Goal: Task Accomplishment & Management: Manage account settings

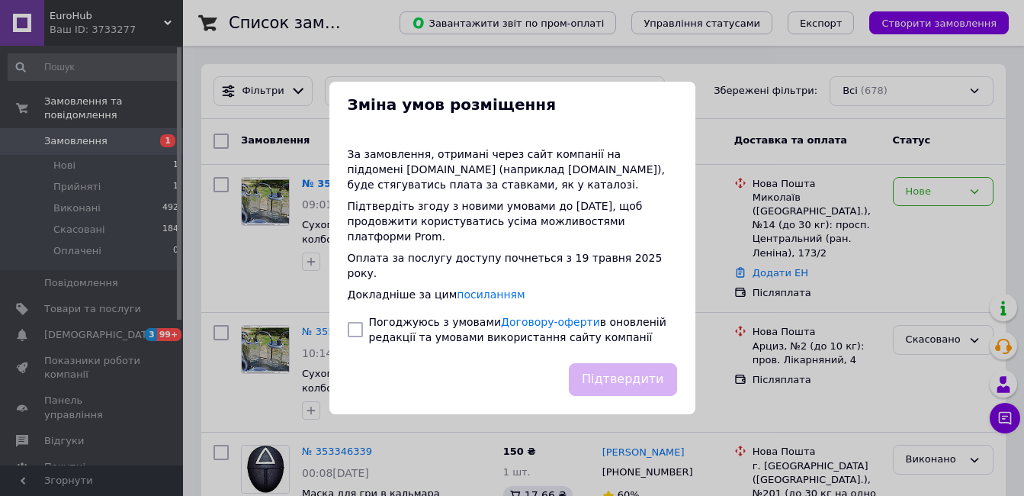
click at [353, 322] on input "checkbox" at bounding box center [355, 329] width 15 height 15
checkbox input "true"
click at [624, 363] on button "Підтвердити" at bounding box center [623, 379] width 108 height 33
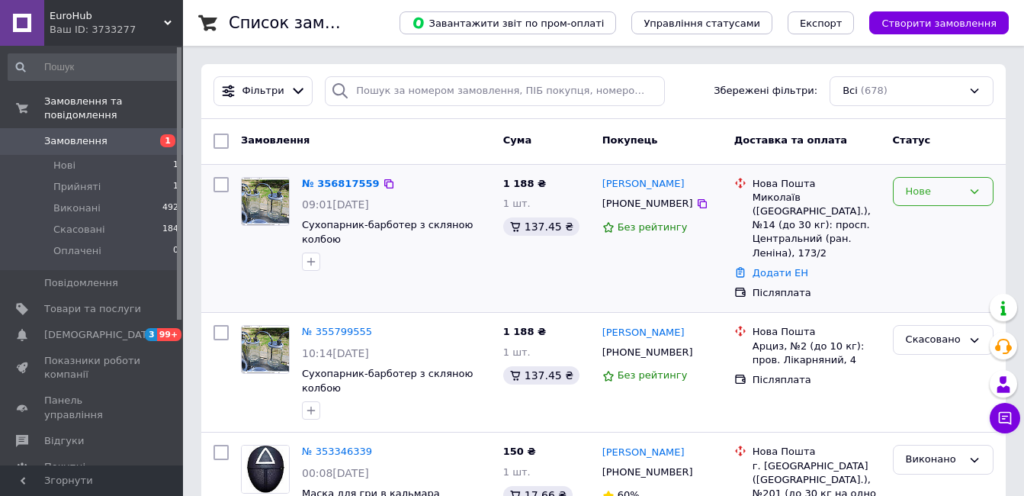
click at [978, 193] on icon at bounding box center [974, 191] width 12 height 12
click at [941, 224] on li "Прийнято" at bounding box center [943, 223] width 99 height 28
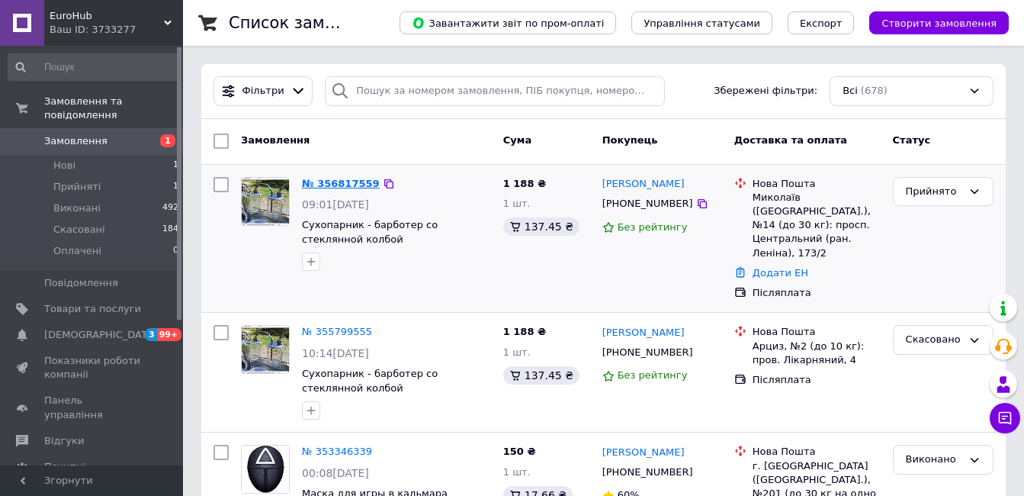
click at [337, 185] on link "№ 356817559" at bounding box center [341, 183] width 78 height 11
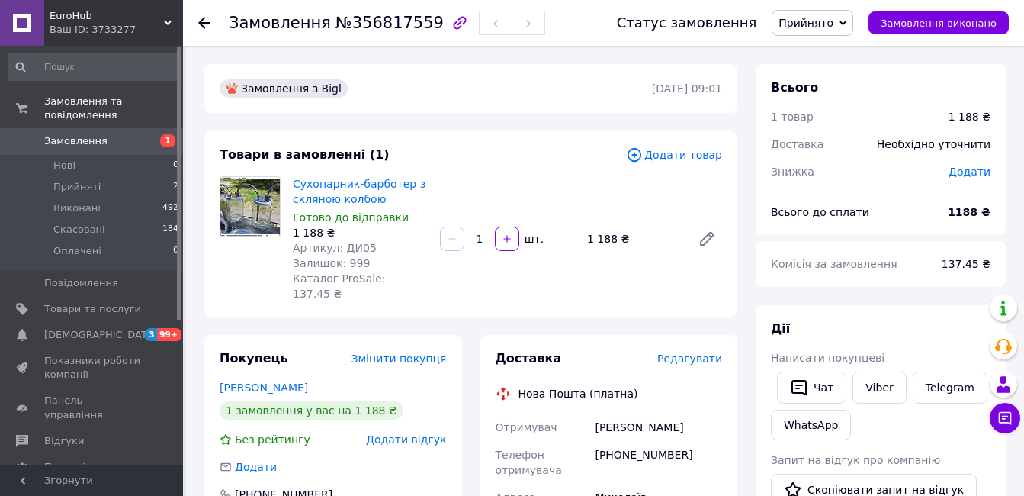
click at [201, 21] on use at bounding box center [204, 23] width 12 height 12
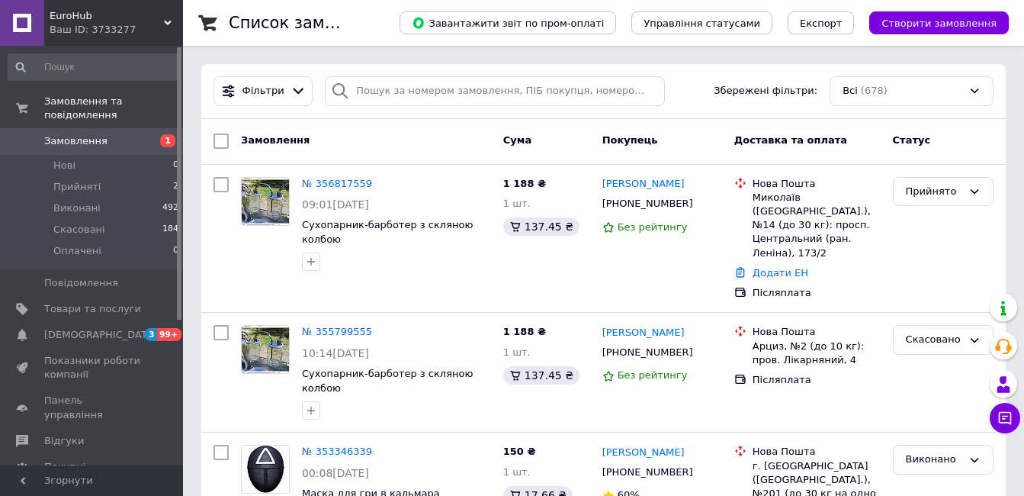
click at [74, 134] on span "Замовлення" at bounding box center [75, 141] width 63 height 14
click at [78, 180] on span "Прийняті" at bounding box center [76, 187] width 47 height 14
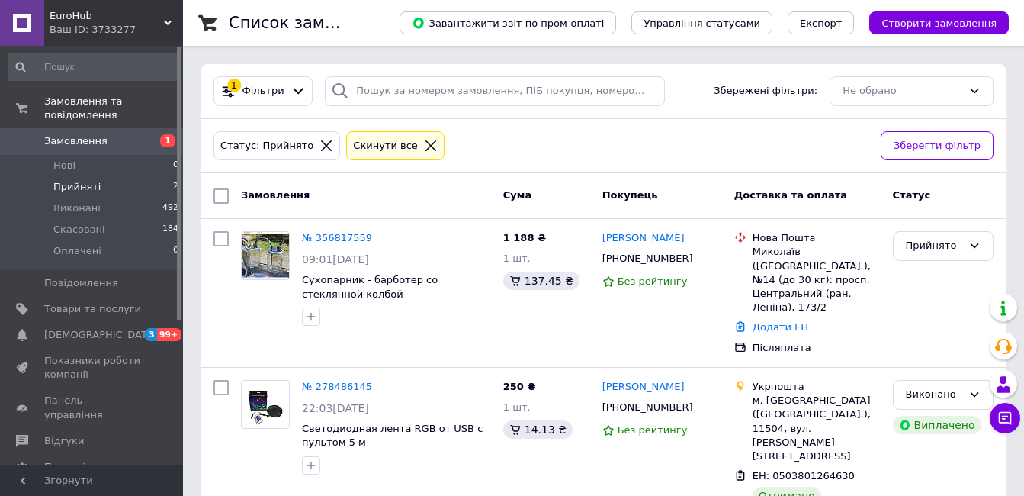
click at [80, 134] on span "Замовлення" at bounding box center [75, 141] width 63 height 14
